Goal: Transaction & Acquisition: Download file/media

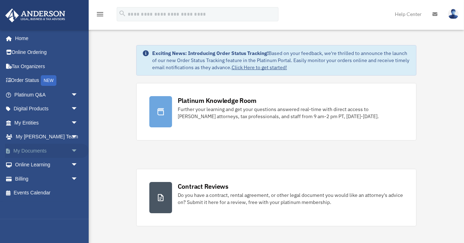
click at [27, 150] on link "My Documents arrow_drop_down" at bounding box center [47, 151] width 84 height 14
click at [77, 149] on span "arrow_drop_down" at bounding box center [78, 151] width 14 height 15
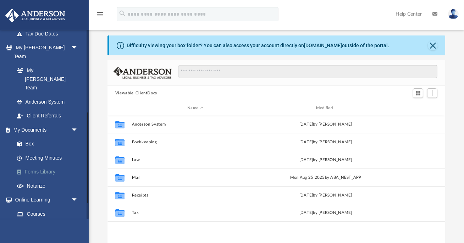
scroll to position [161, 338]
click at [43, 165] on link "Forms Library" at bounding box center [49, 172] width 79 height 14
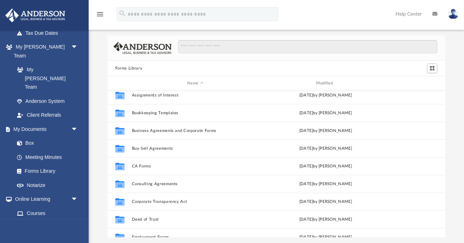
scroll to position [58, 0]
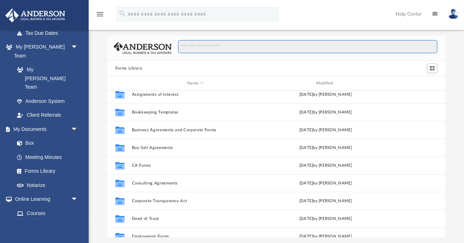
click at [211, 46] on input "Search files and folders" at bounding box center [308, 46] width 260 height 13
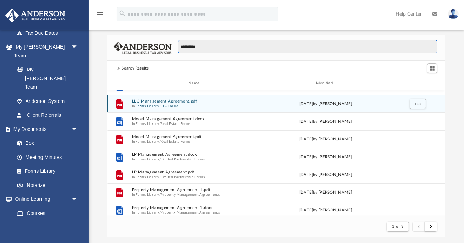
scroll to position [32, 0]
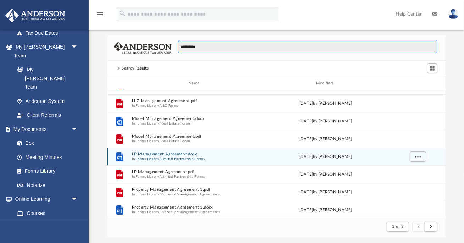
type input "**********"
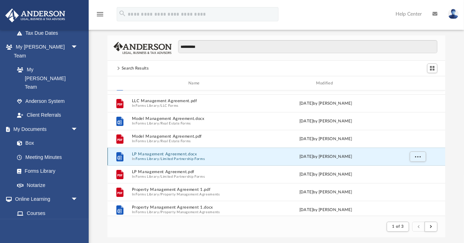
click at [172, 154] on button "LP Management Agreement.docx" at bounding box center [195, 154] width 127 height 5
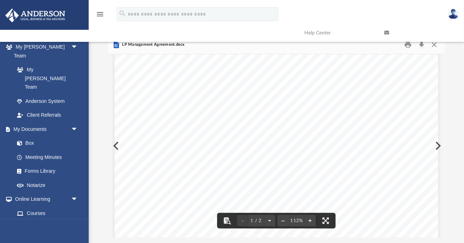
scroll to position [87, 0]
click at [442, 145] on button "Preview" at bounding box center [438, 146] width 16 height 20
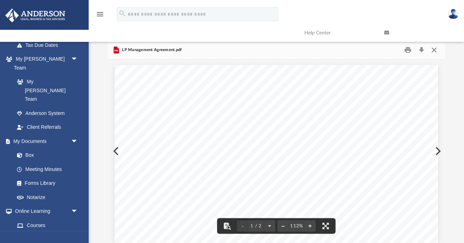
click at [433, 53] on button "Close" at bounding box center [434, 50] width 13 height 11
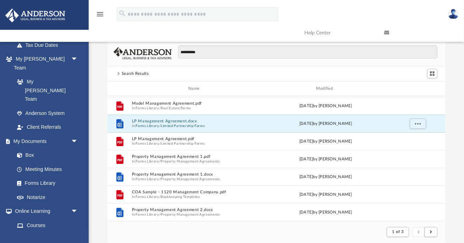
scroll to position [70, 0]
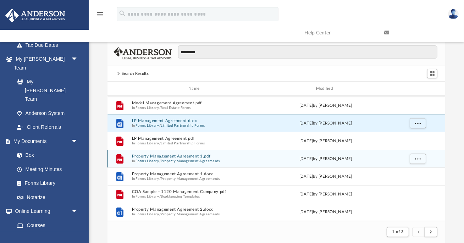
click at [181, 158] on button "Property Management Agreement 1.pdf" at bounding box center [195, 156] width 127 height 5
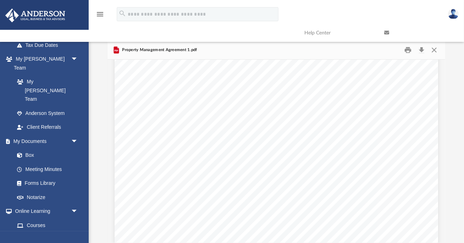
scroll to position [0, 0]
click at [424, 50] on button "Download" at bounding box center [421, 50] width 13 height 11
